Goal: Find specific page/section: Find specific page/section

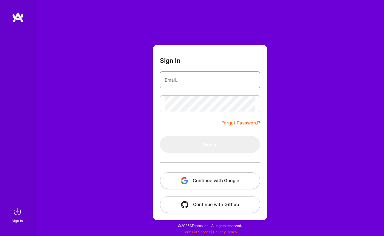
type input "[PERSON_NAME][EMAIL_ADDRESS][PERSON_NAME][DOMAIN_NAME]"
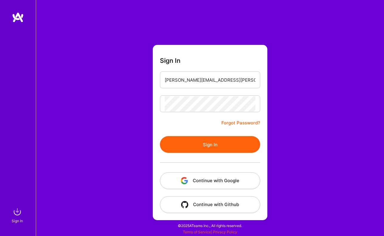
click at [213, 146] on button "Sign In" at bounding box center [210, 144] width 100 height 17
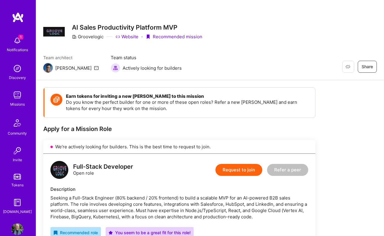
click at [133, 37] on link "Website" at bounding box center [127, 36] width 23 height 6
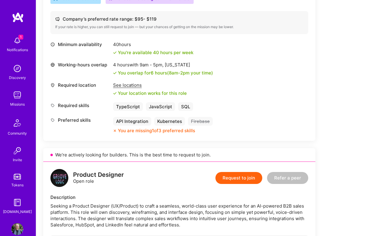
scroll to position [229, 0]
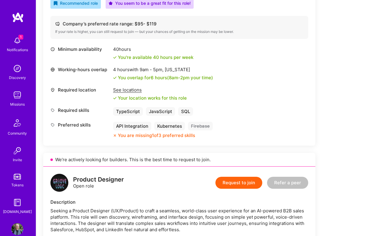
click at [131, 91] on div "See locations" at bounding box center [150, 90] width 74 height 6
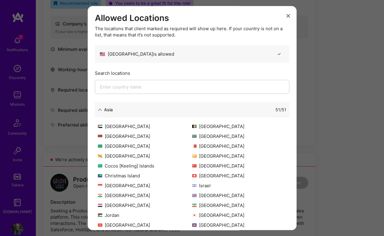
click at [150, 91] on input "modal" at bounding box center [192, 87] width 195 height 14
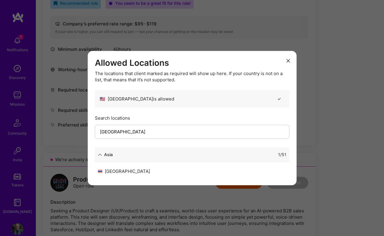
type input "[GEOGRAPHIC_DATA]"
click at [108, 172] on div "[GEOGRAPHIC_DATA]" at bounding box center [145, 171] width 94 height 6
click at [100, 152] on icon "modal" at bounding box center [100, 154] width 4 height 4
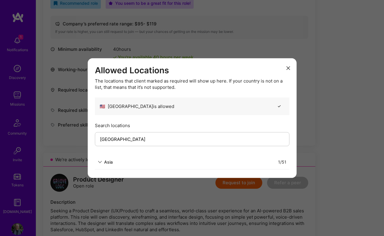
click at [112, 138] on input "[GEOGRAPHIC_DATA]" at bounding box center [192, 139] width 195 height 14
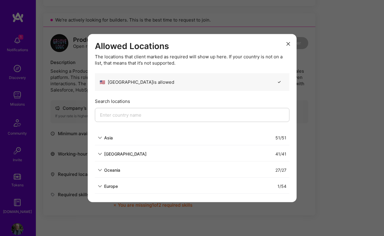
scroll to position [369, 0]
click at [101, 185] on icon "modal" at bounding box center [100, 186] width 4 height 4
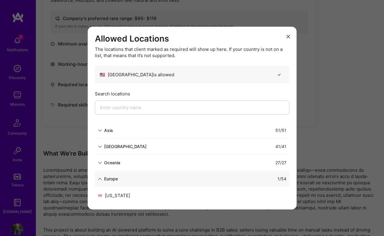
scroll to position [460, 0]
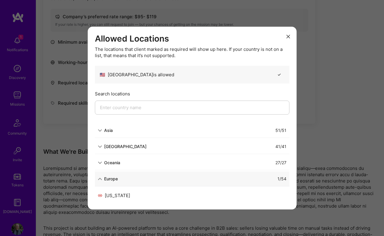
click at [291, 35] on button "modal" at bounding box center [288, 36] width 7 height 10
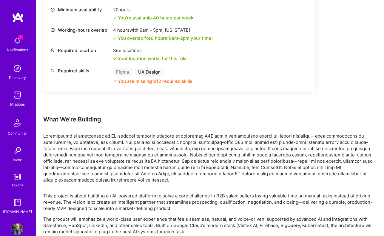
scroll to position [545, 0]
